Goal: Task Accomplishment & Management: Complete application form

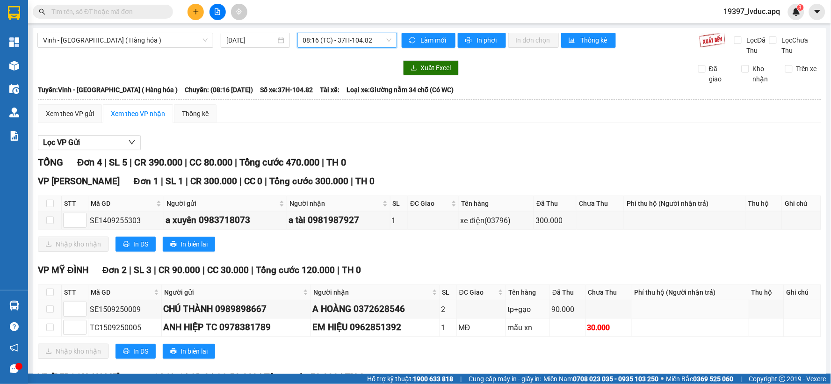
scroll to position [101, 0]
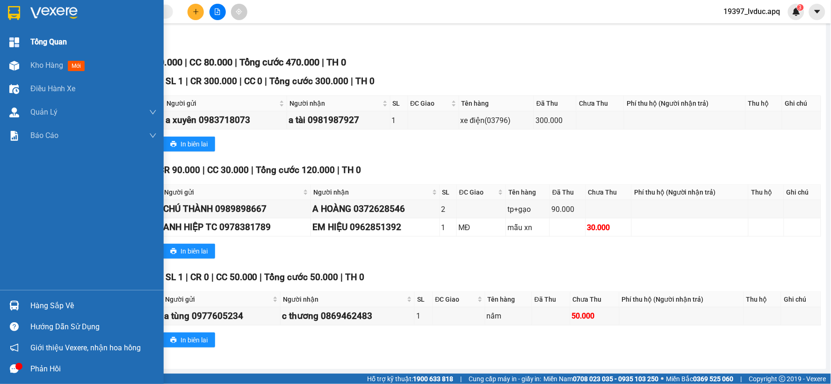
click at [27, 41] on div "Tổng Quan" at bounding box center [82, 41] width 164 height 23
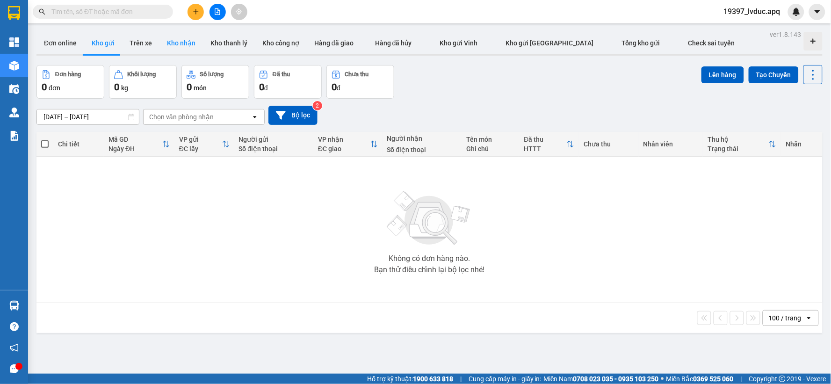
click at [161, 43] on button "Kho nhận" at bounding box center [180, 43] width 43 height 22
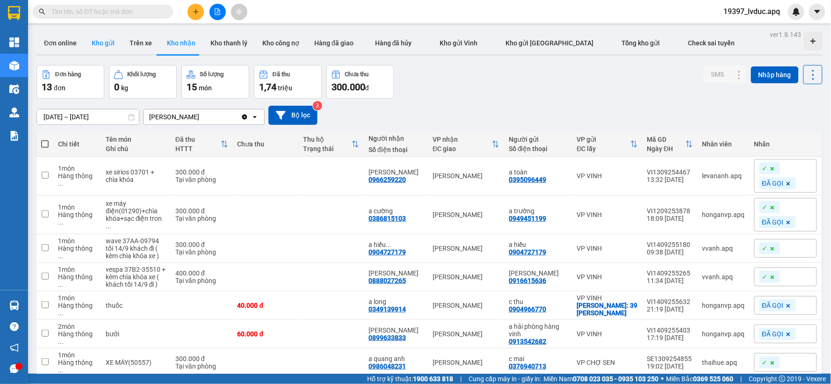
click at [111, 35] on button "Kho gửi" at bounding box center [103, 43] width 38 height 22
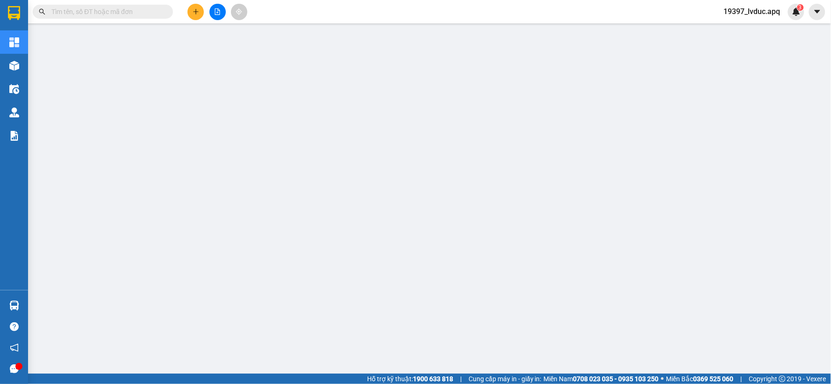
click at [197, 17] on button at bounding box center [195, 12] width 16 height 16
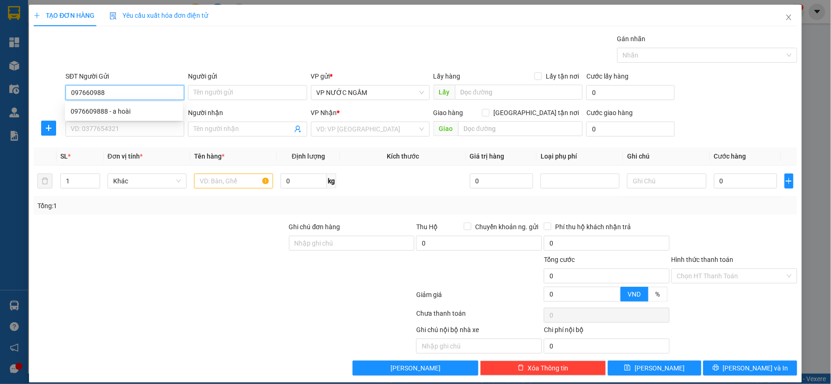
type input "0976609888"
click at [125, 110] on div "0976609888 - a hoài" at bounding box center [124, 111] width 107 height 10
type input "a hoài"
type input "0976609888"
click at [132, 133] on input "SĐT Người Nhận" at bounding box center [124, 129] width 119 height 15
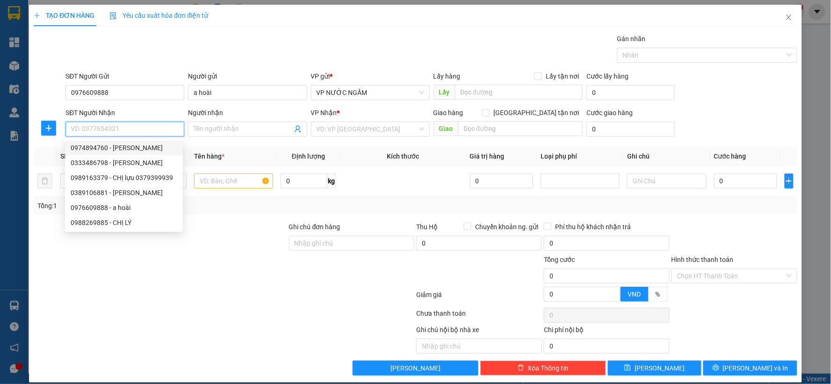
click at [130, 148] on div "0974894760 - hà vinh" at bounding box center [124, 148] width 107 height 10
type input "0974894760"
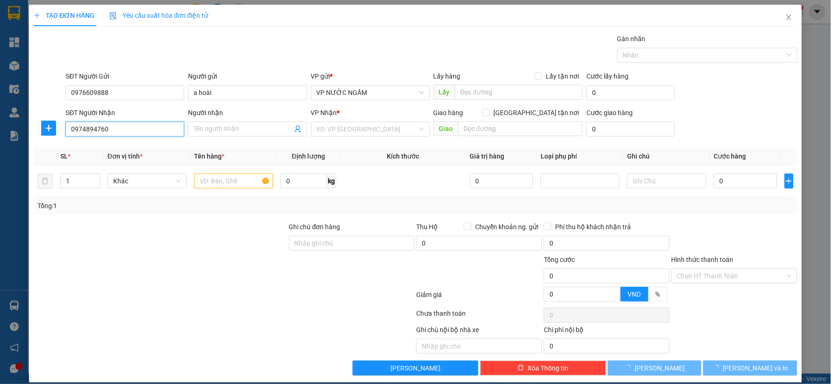
type input "hà vinh"
checkbox input "true"
type input "17 cao thắng phú nguyên plaza trường vinh"
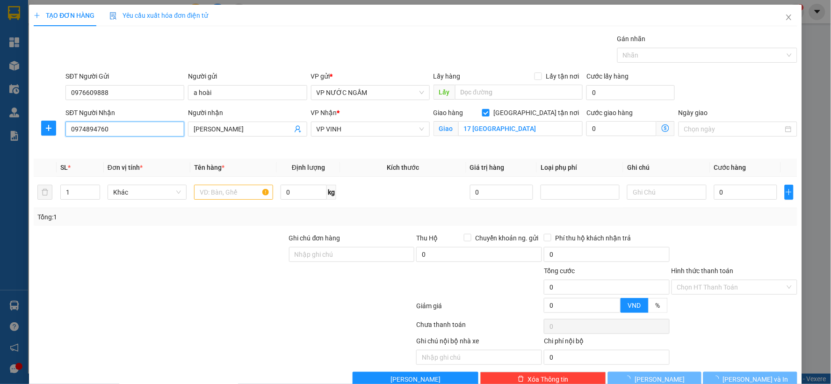
click at [127, 129] on input "0974894760" at bounding box center [124, 129] width 119 height 15
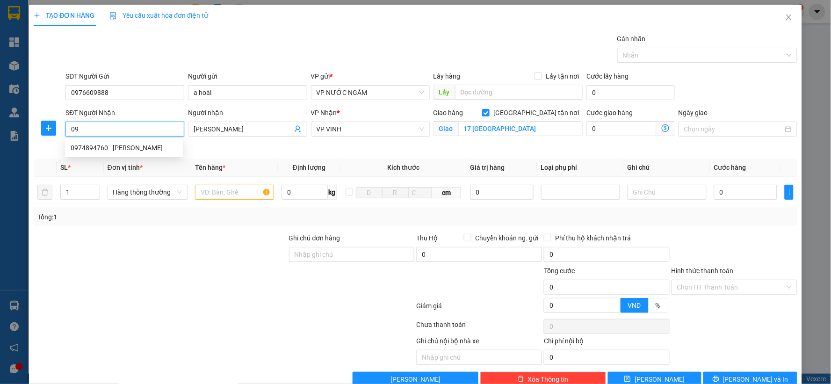
type input "0"
click at [134, 159] on div "0974894760 - hà vinh" at bounding box center [124, 163] width 107 height 10
type input "0974894760"
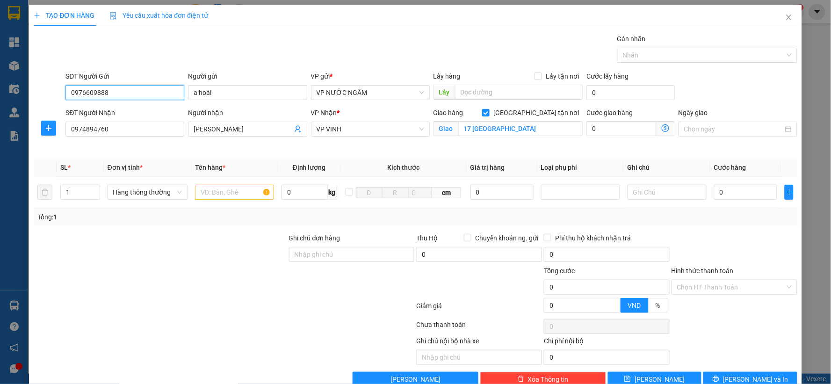
click at [133, 92] on input "0976609888" at bounding box center [124, 92] width 119 height 15
click at [124, 143] on div "SĐT Người Nhận 0974894760" at bounding box center [125, 130] width 122 height 44
click at [235, 194] on input "text" at bounding box center [234, 192] width 79 height 15
type input "quần áo"
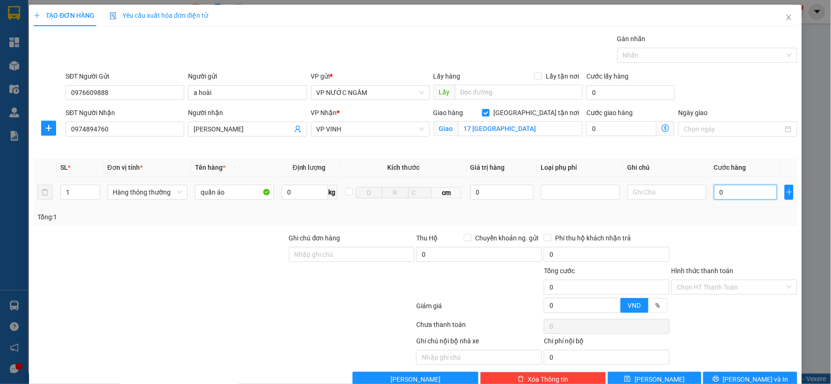
click at [737, 194] on input "0" at bounding box center [745, 192] width 63 height 15
type input "3"
type input "30"
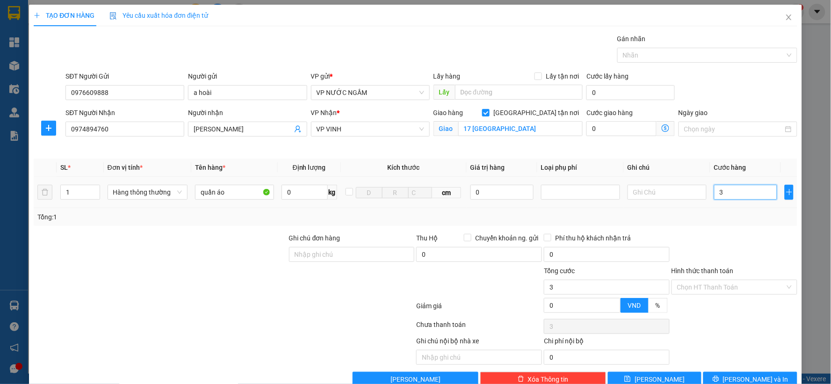
type input "30"
type input "30.000"
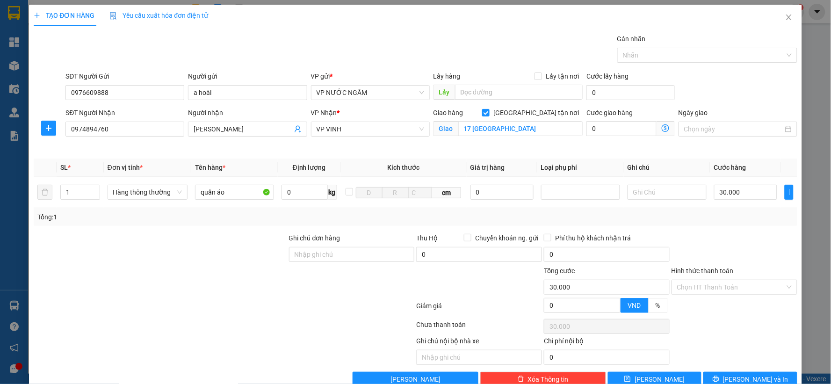
drag, startPoint x: 749, startPoint y: 213, endPoint x: 759, endPoint y: 334, distance: 121.0
click at [749, 214] on div "Tổng: 1" at bounding box center [415, 217] width 756 height 10
click at [745, 374] on span "Lưu và In" at bounding box center [755, 379] width 65 height 10
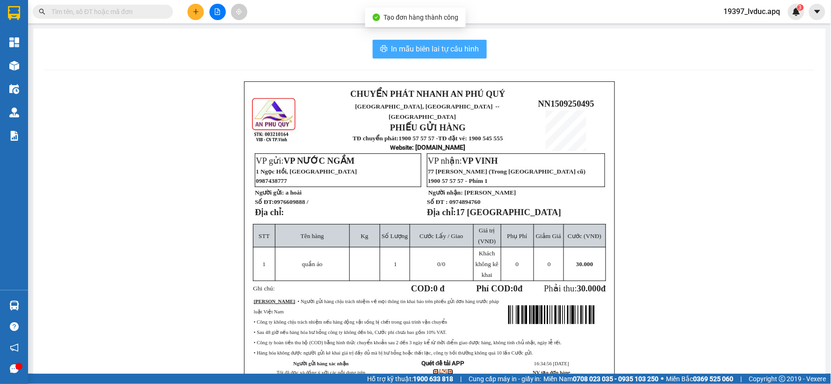
click at [440, 50] on span "In mẫu biên lai tự cấu hình" at bounding box center [435, 49] width 88 height 12
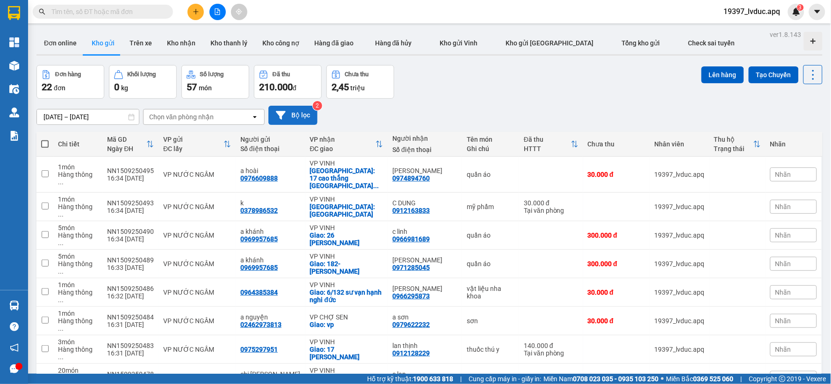
click at [288, 116] on button "Bộ lọc" at bounding box center [292, 115] width 49 height 19
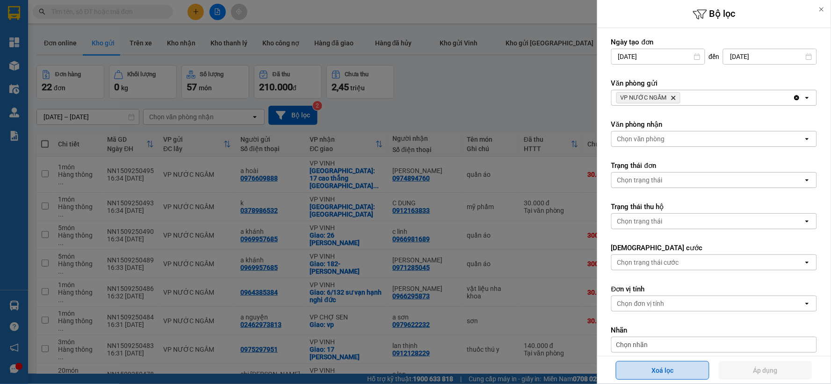
click at [631, 361] on button "Xoá lọc" at bounding box center [663, 370] width 94 height 19
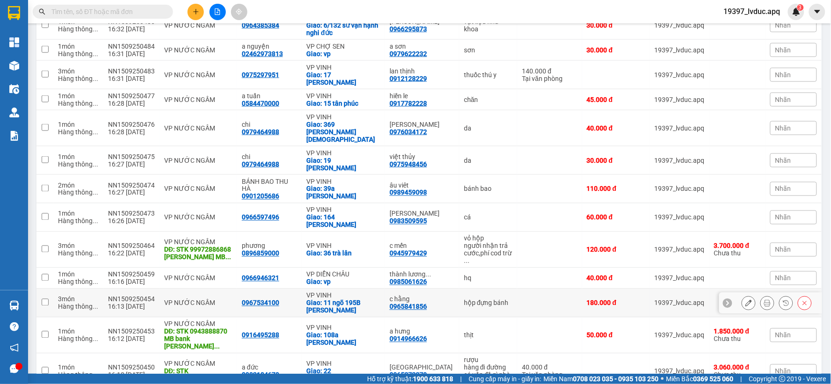
scroll to position [363, 0]
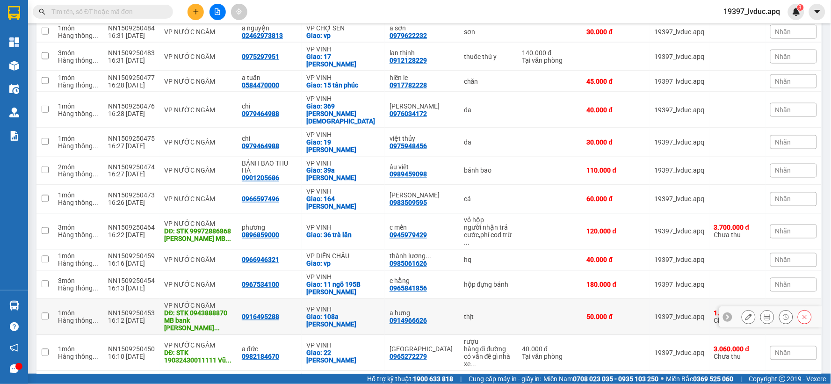
click at [466, 299] on td "thịt" at bounding box center [488, 317] width 58 height 36
checkbox input "true"
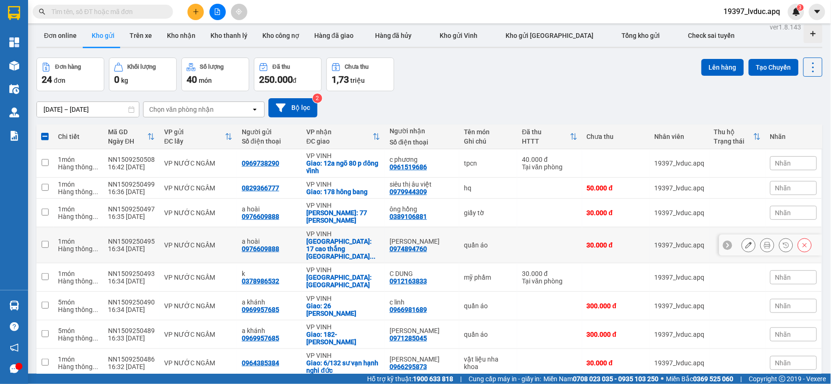
scroll to position [0, 0]
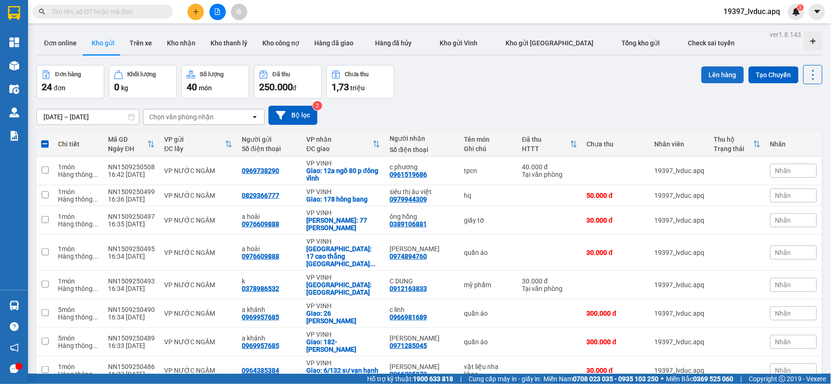
click at [705, 81] on button "Lên hàng" at bounding box center [722, 74] width 43 height 17
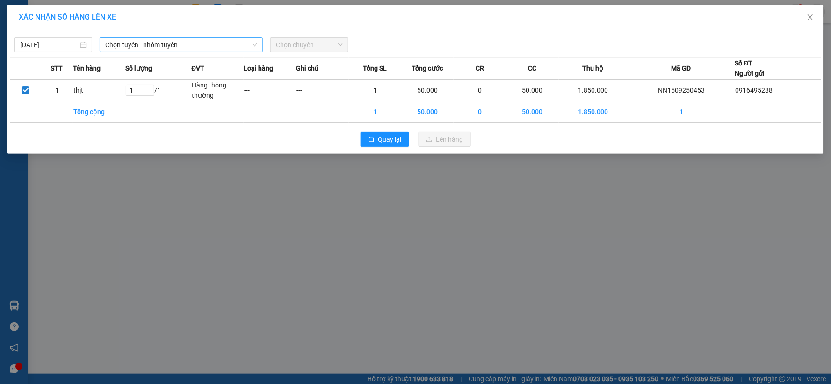
click at [184, 43] on span "Chọn tuyến - nhóm tuyến" at bounding box center [181, 45] width 152 height 14
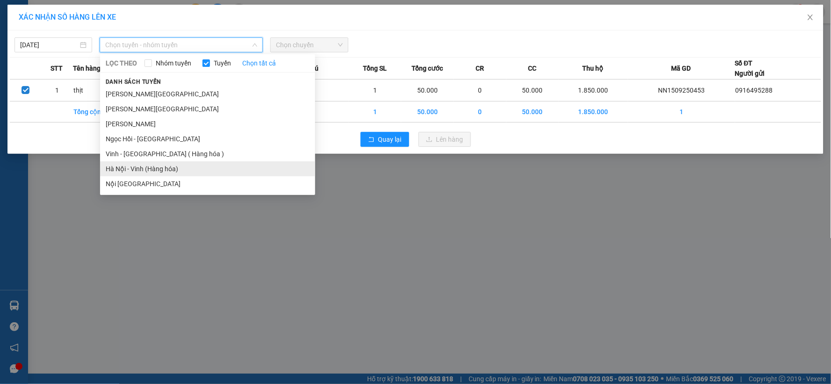
click at [169, 172] on li "Hà Nội - Vinh (Hàng hóa)" at bounding box center [207, 168] width 215 height 15
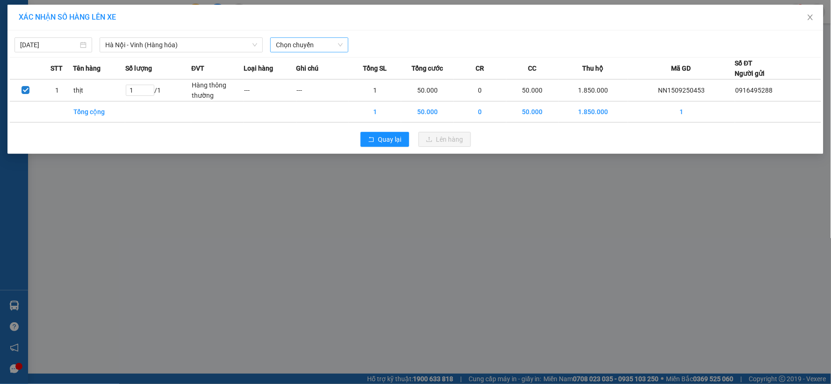
drag, startPoint x: 339, startPoint y: 36, endPoint x: 330, endPoint y: 43, distance: 11.4
click at [338, 36] on div "15/09/2025 Hà Nội - Vinh (Hàng hóa) LỌC THEO Nhóm tuyến Tuyến Chọn tất cả Danh …" at bounding box center [415, 43] width 811 height 20
click at [322, 45] on span "Chọn chuyến" at bounding box center [309, 45] width 66 height 14
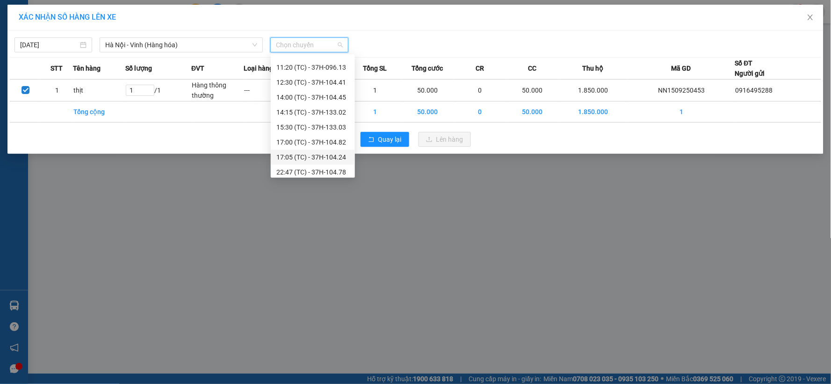
scroll to position [60, 0]
click at [322, 143] on div "17:00 (TC) - 37H-104.82" at bounding box center [312, 138] width 73 height 10
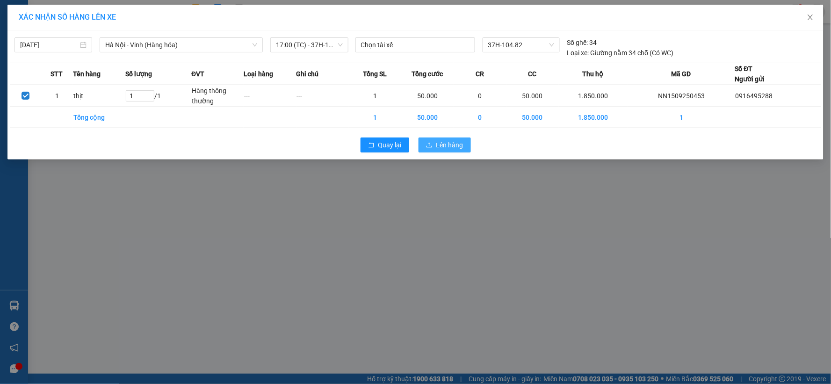
click at [428, 145] on icon "upload" at bounding box center [429, 145] width 7 height 7
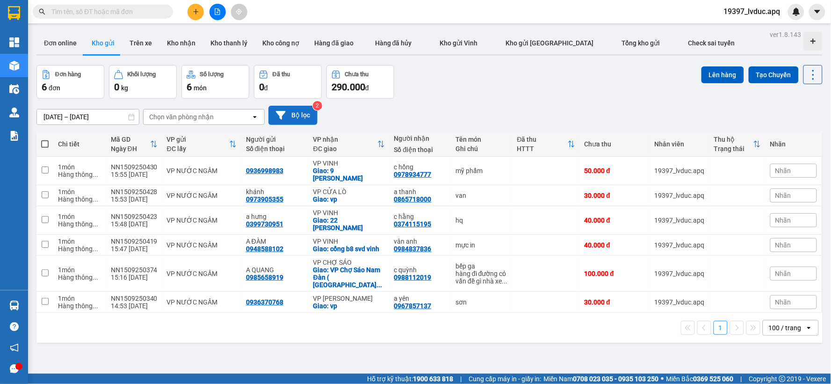
click at [283, 113] on icon at bounding box center [281, 115] width 10 height 8
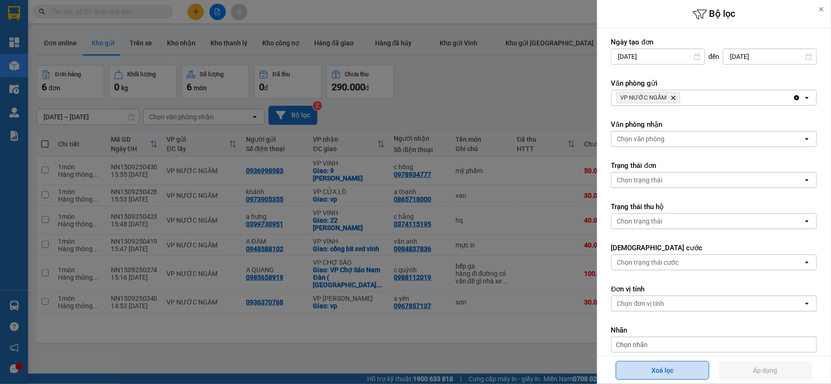
click at [635, 370] on button "Xoá lọc" at bounding box center [663, 370] width 94 height 19
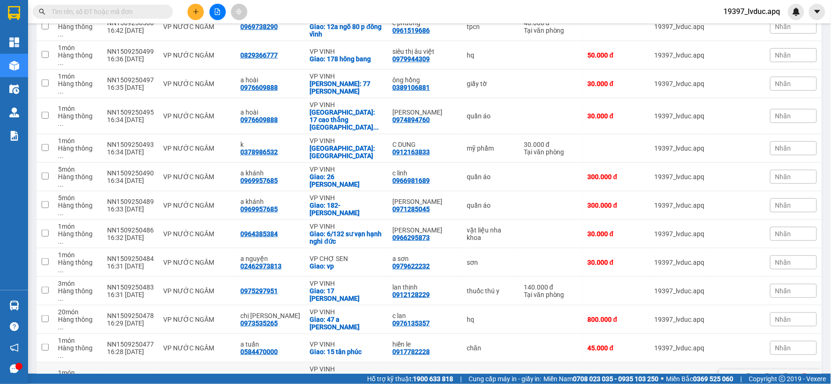
scroll to position [156, 0]
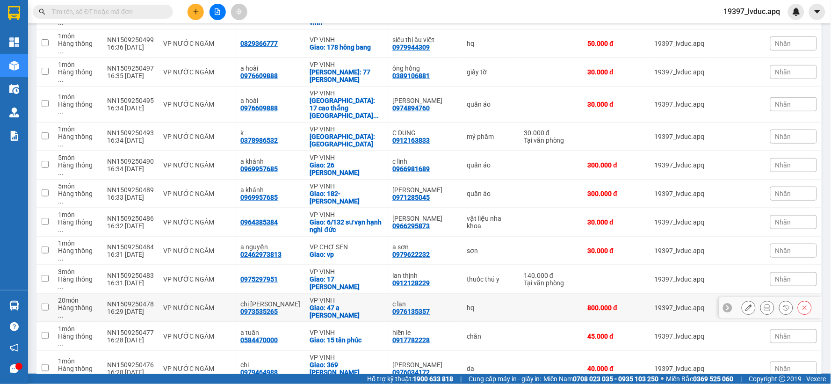
click at [469, 304] on div "hq" at bounding box center [491, 307] width 48 height 7
checkbox input "true"
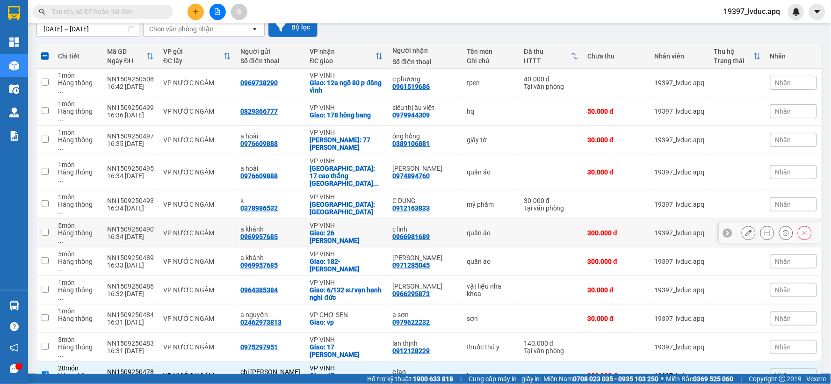
scroll to position [0, 0]
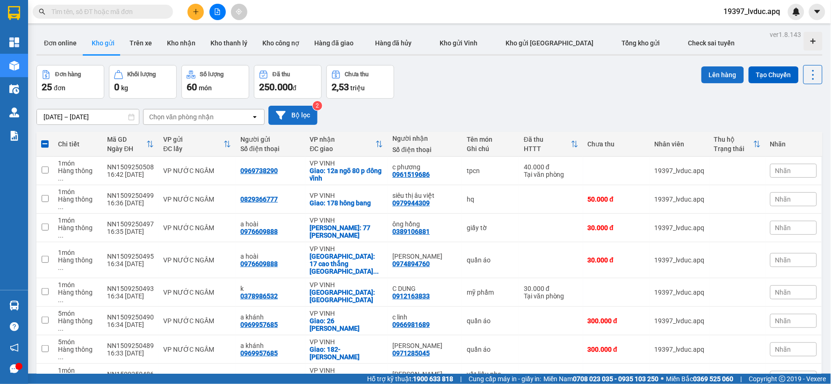
click at [704, 71] on button "Lên hàng" at bounding box center [722, 74] width 43 height 17
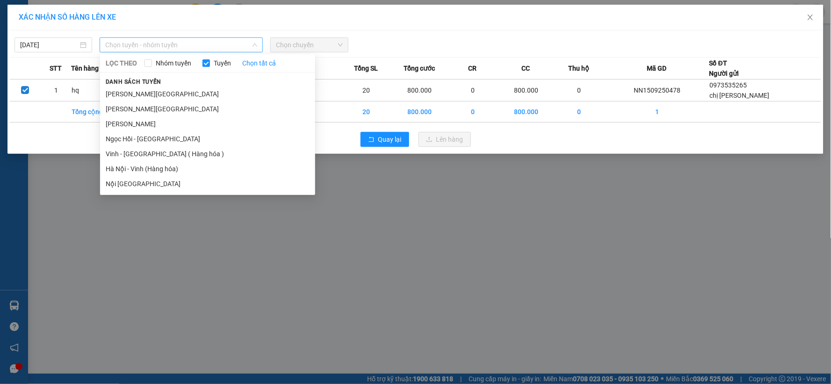
click at [145, 43] on span "Chọn tuyến - nhóm tuyến" at bounding box center [181, 45] width 152 height 14
click at [161, 163] on li "Hà Nội - Vinh (Hàng hóa)" at bounding box center [207, 168] width 215 height 15
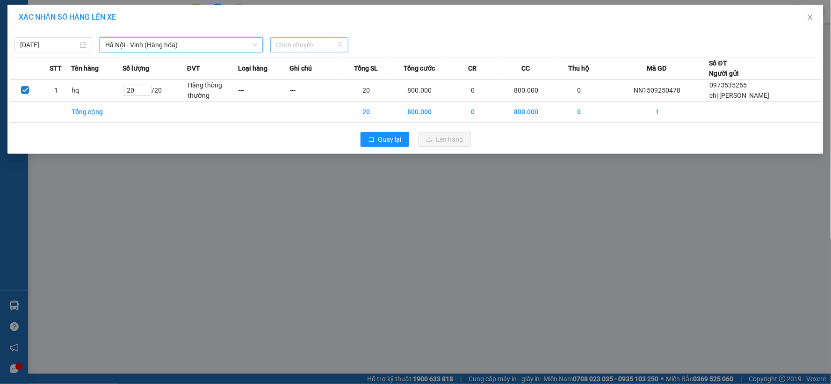
click at [319, 45] on span "Chọn chuyến" at bounding box center [309, 45] width 66 height 14
type input "2247"
click at [320, 71] on div "Thêm chuyến " 22:47 "" at bounding box center [321, 79] width 100 height 16
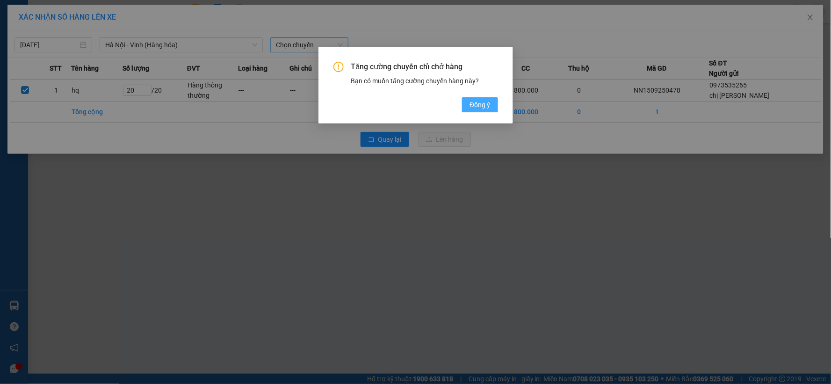
click at [474, 97] on button "Đồng ý" at bounding box center [480, 104] width 36 height 15
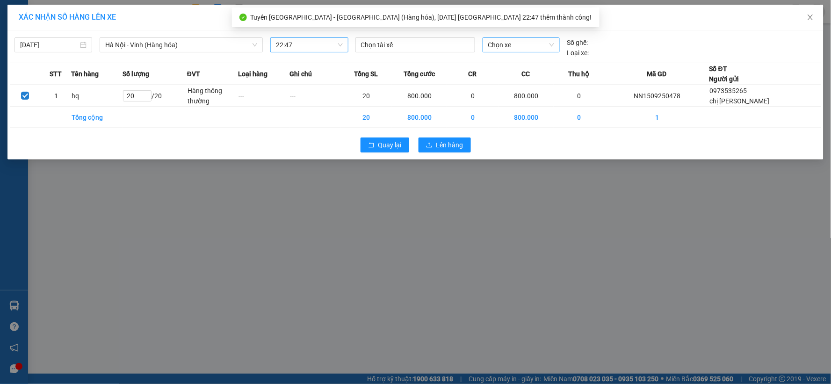
click at [516, 47] on span "Chọn xe" at bounding box center [521, 45] width 66 height 14
type input "78"
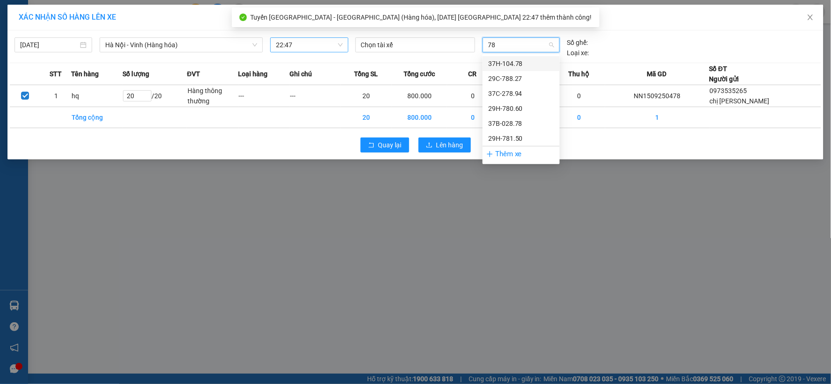
click at [535, 62] on div "37H-104.78" at bounding box center [521, 63] width 66 height 10
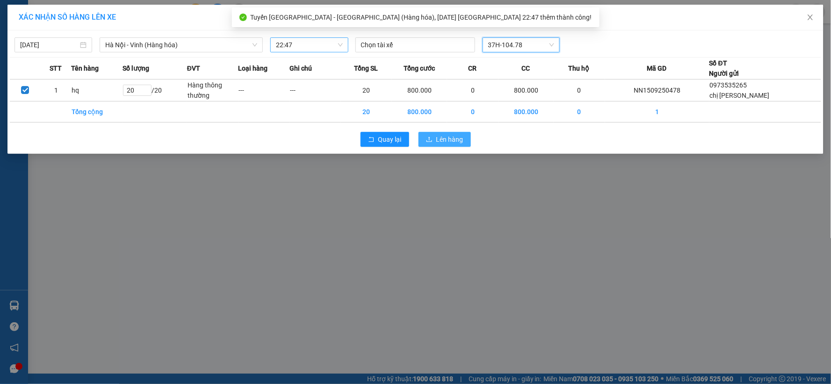
click at [454, 137] on span "Lên hàng" at bounding box center [449, 139] width 27 height 10
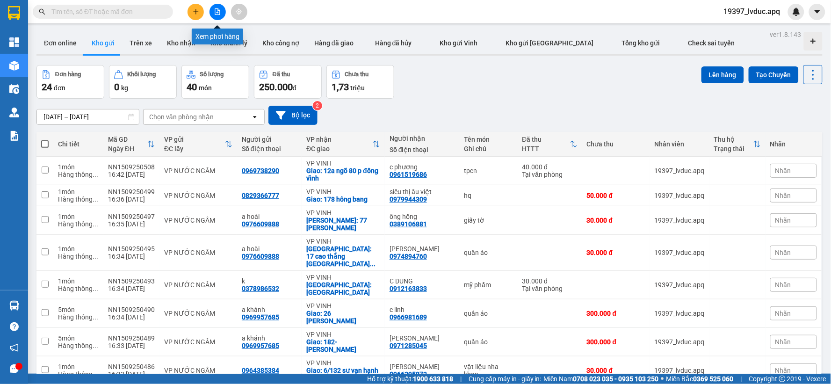
click at [220, 7] on button at bounding box center [217, 12] width 16 height 16
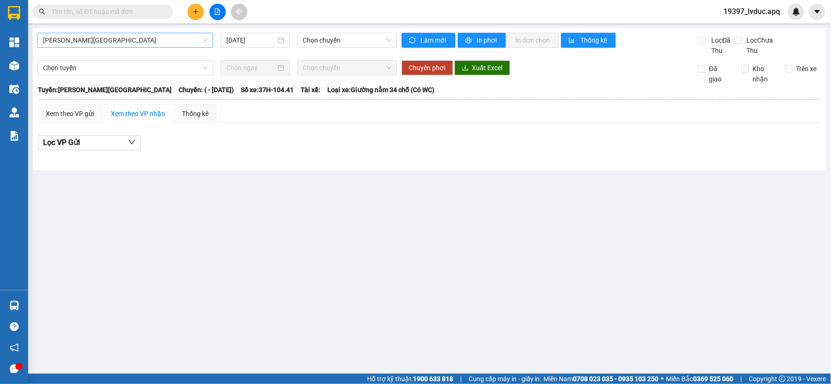
click at [177, 37] on span "[PERSON_NAME][GEOGRAPHIC_DATA]" at bounding box center [125, 40] width 165 height 14
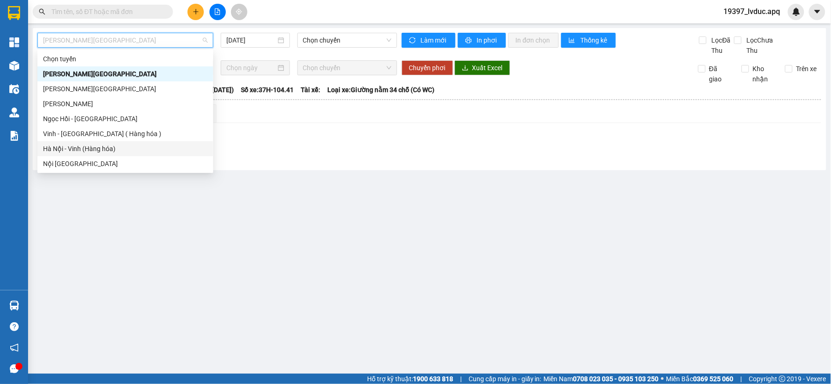
click at [121, 149] on div "Hà Nội - Vinh (Hàng hóa)" at bounding box center [125, 149] width 165 height 10
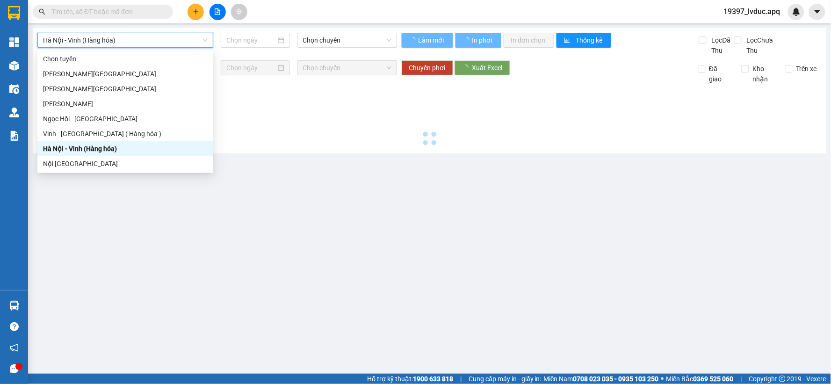
type input "[DATE]"
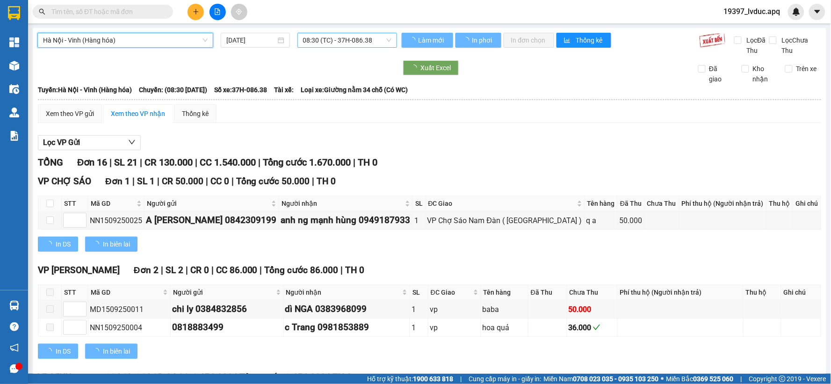
click at [325, 43] on span "08:30 (TC) - 37H-086.38" at bounding box center [347, 40] width 88 height 14
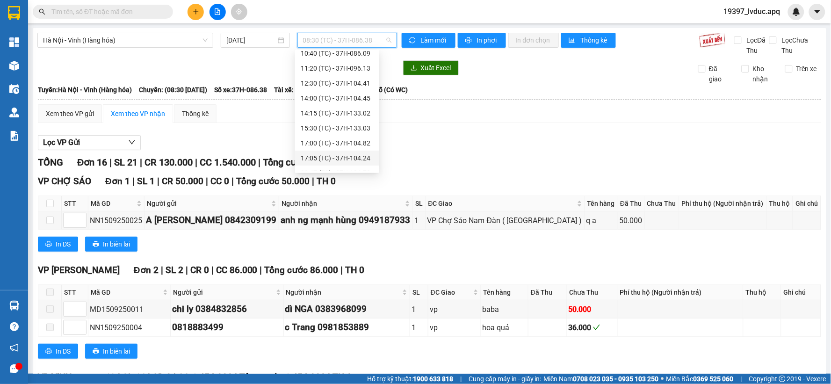
scroll to position [59, 0]
click at [335, 145] on div "17:05 (TC) - 37H-104.24" at bounding box center [337, 149] width 73 height 10
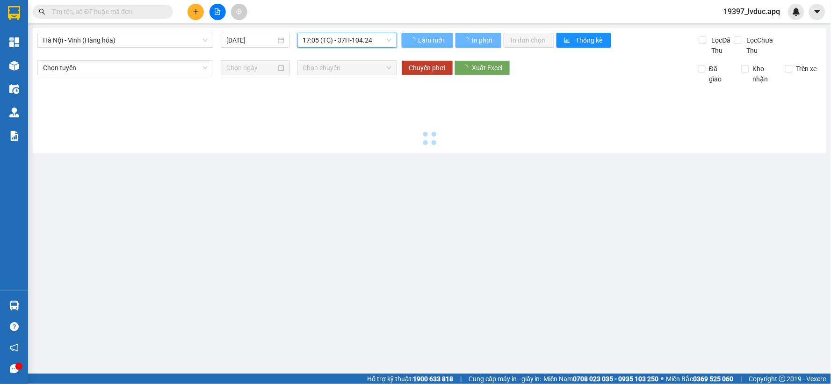
click at [362, 33] on div "Hà Nội - Vinh (Hàng hóa) 15/09/2025 17:05 17:05 (TC) - 37H-104.24 Làm mới In ph…" at bounding box center [429, 90] width 793 height 125
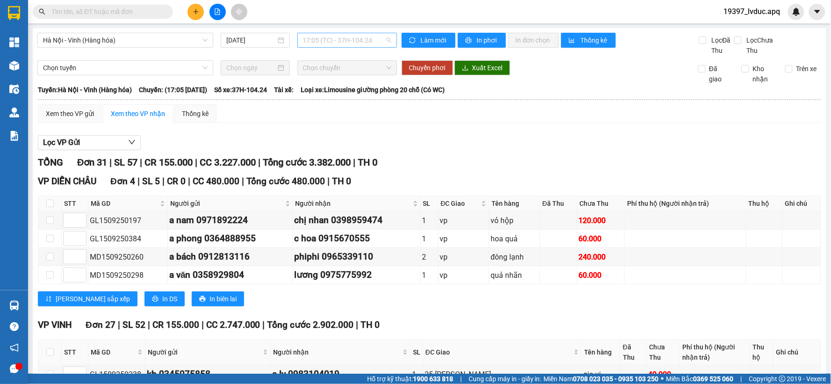
click at [355, 45] on span "17:05 (TC) - 37H-104.24" at bounding box center [347, 40] width 88 height 14
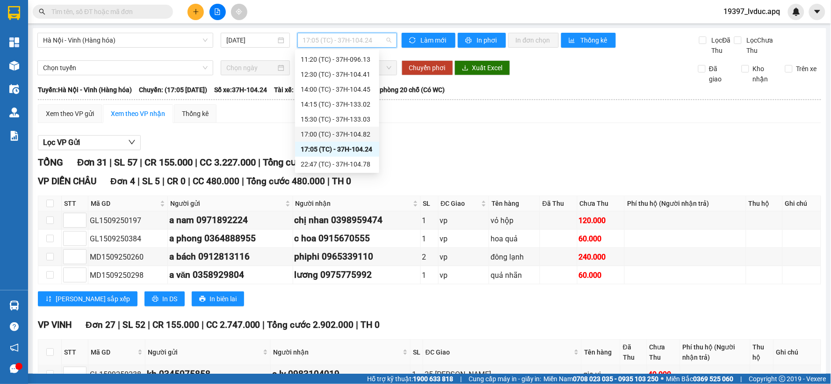
click at [339, 136] on div "17:00 (TC) - 37H-104.82" at bounding box center [337, 134] width 73 height 10
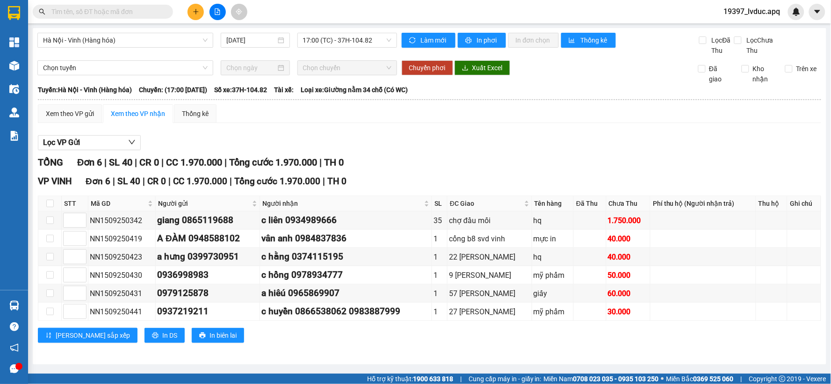
click at [309, 141] on div "Lọc VP Gửi" at bounding box center [429, 142] width 783 height 15
